Goal: Task Accomplishment & Management: Complete application form

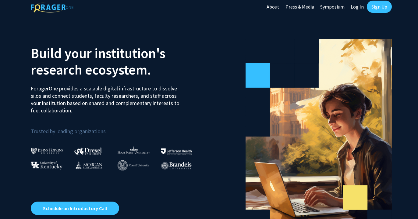
scroll to position [3, 0]
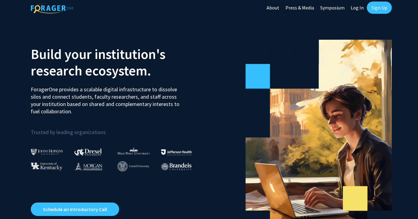
click at [373, 10] on link "Sign Up" at bounding box center [379, 8] width 25 height 12
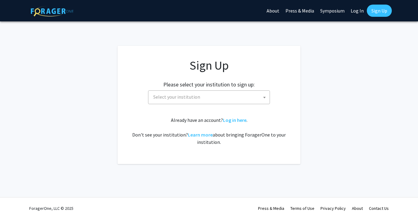
click at [226, 99] on span "Select your institution" at bounding box center [210, 97] width 119 height 13
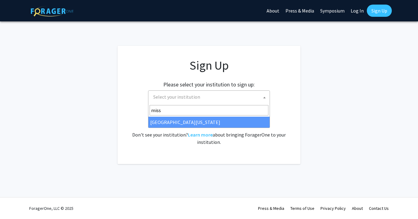
type input "miss"
select select "33"
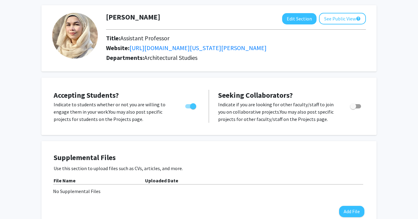
scroll to position [27, 0]
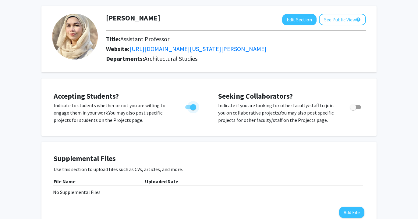
click at [189, 106] on span "Toggle" at bounding box center [190, 107] width 11 height 4
click at [189, 109] on input "Would you like to permit student requests?" at bounding box center [188, 109] width 0 height 0
checkbox input "false"
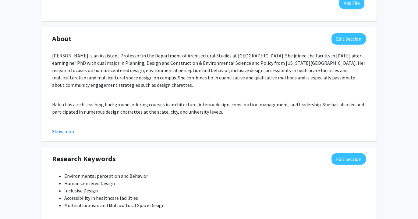
scroll to position [271, 0]
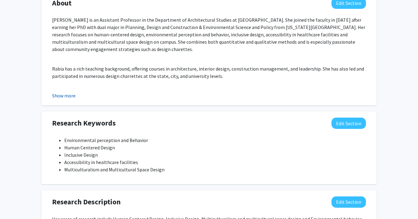
click at [74, 96] on button "Show more" at bounding box center [63, 95] width 23 height 7
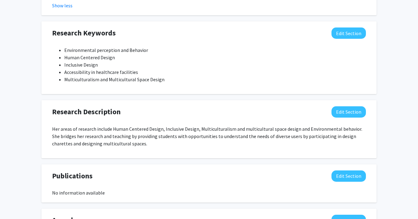
scroll to position [447, 0]
